Goal: Browse casually

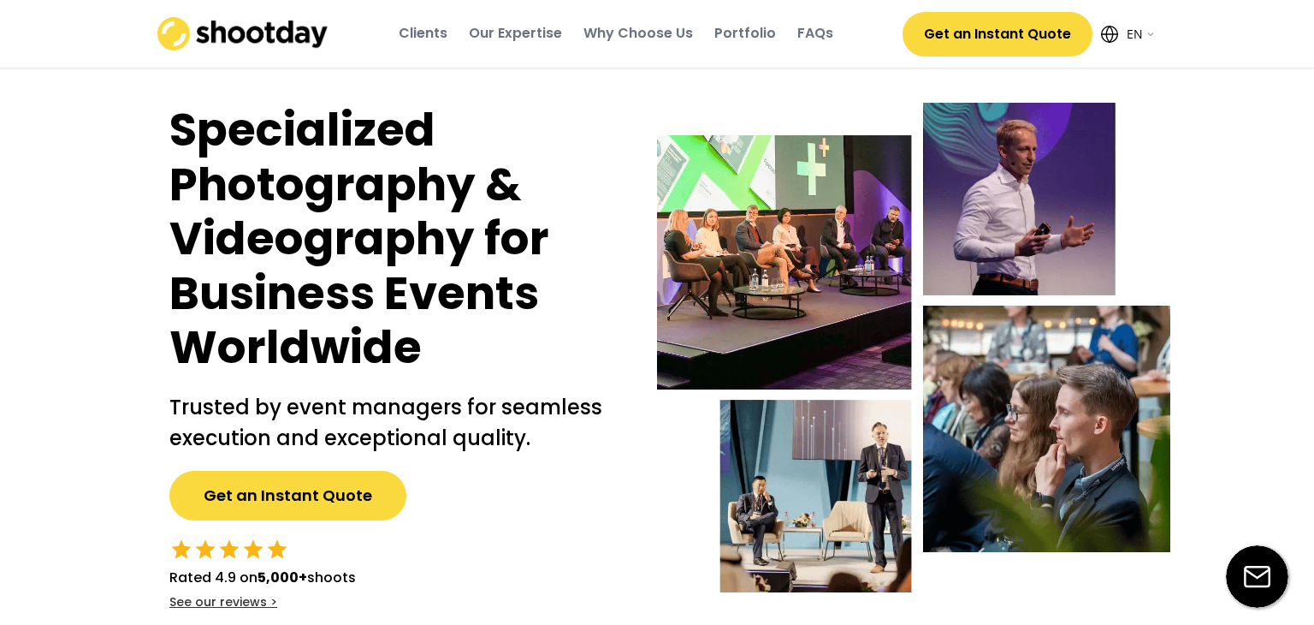
select select ""en""
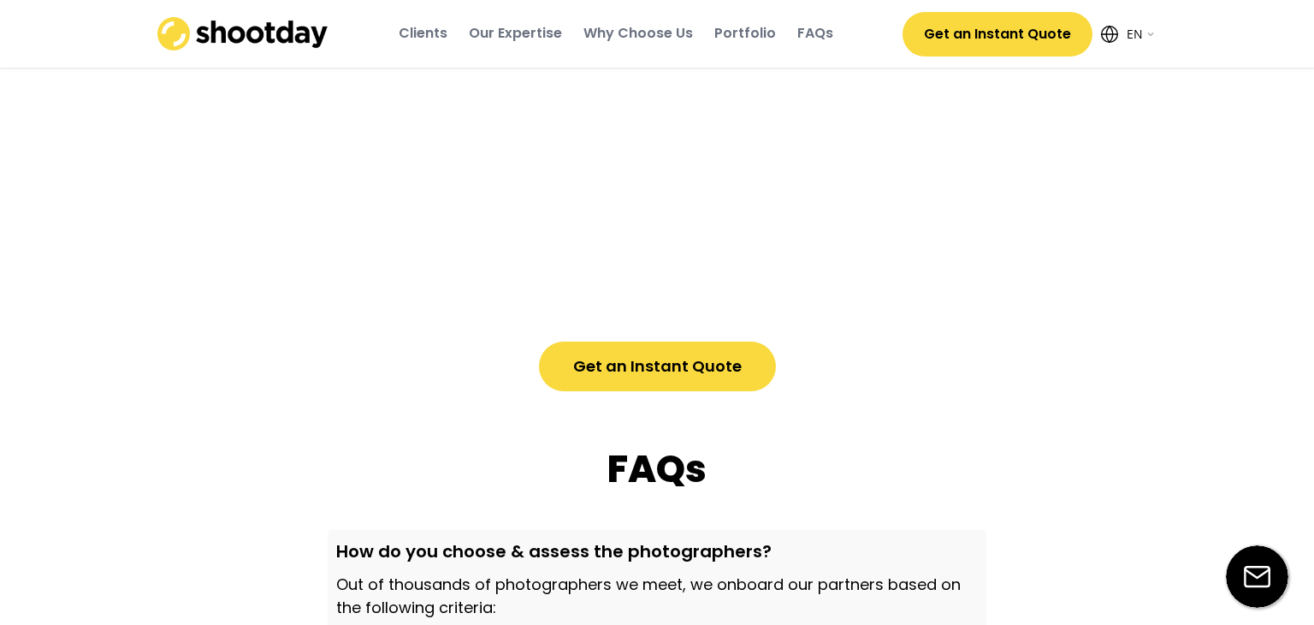
scroll to position [6056, 0]
